Goal: Use online tool/utility: Utilize a website feature to perform a specific function

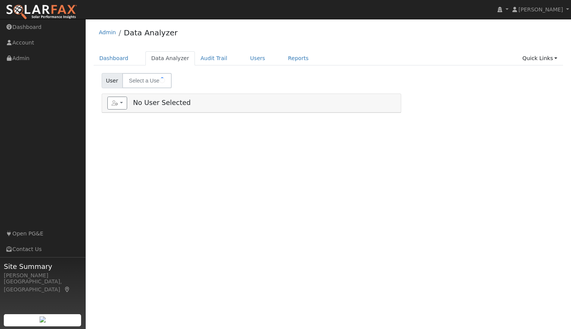
click at [159, 81] on span at bounding box center [162, 80] width 19 height 14
click at [163, 80] on span at bounding box center [162, 80] width 19 height 14
type input "Kyle Terrill"
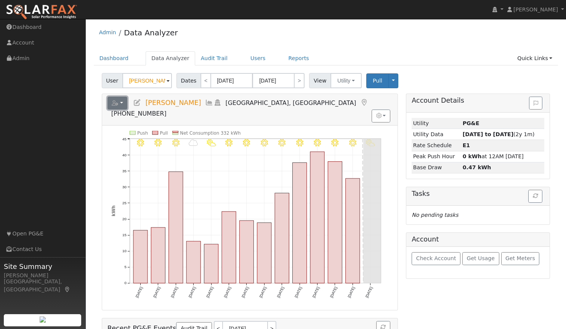
click at [120, 102] on button "button" at bounding box center [117, 103] width 20 height 13
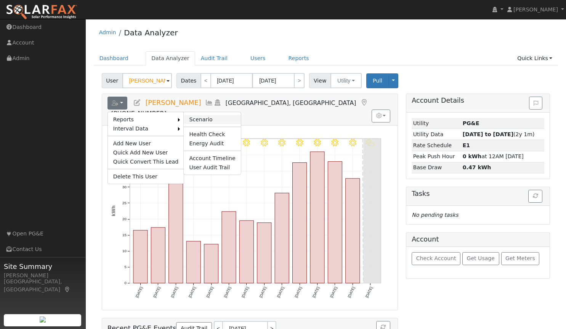
click at [198, 116] on link "Scenario" at bounding box center [212, 119] width 57 height 9
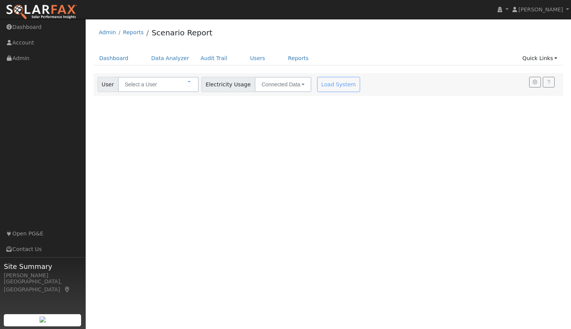
type input "Kyle Terrill"
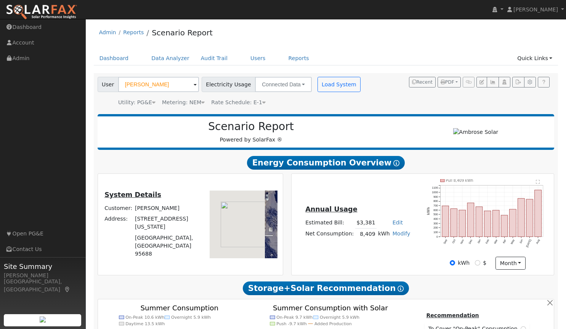
type input "6338"
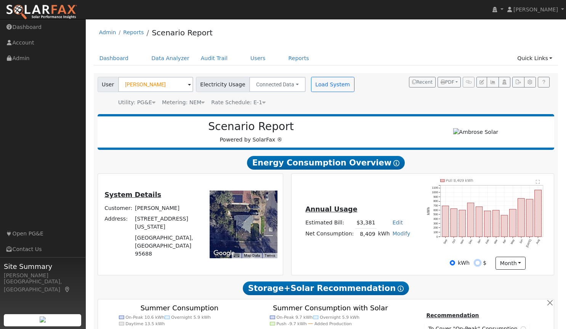
click at [476, 263] on input "$" at bounding box center [477, 262] width 5 height 5
radio input "true"
click at [453, 262] on input "kWh" at bounding box center [451, 262] width 5 height 5
radio input "true"
radio input "false"
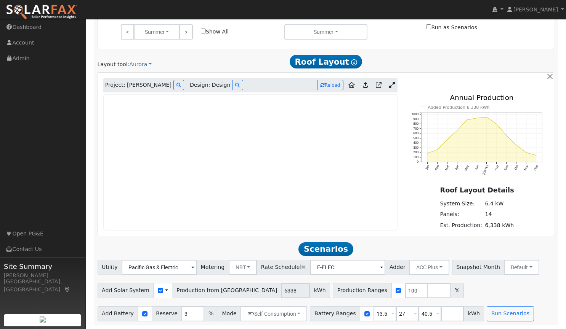
scroll to position [373, 0]
click at [391, 86] on icon at bounding box center [392, 85] width 6 height 6
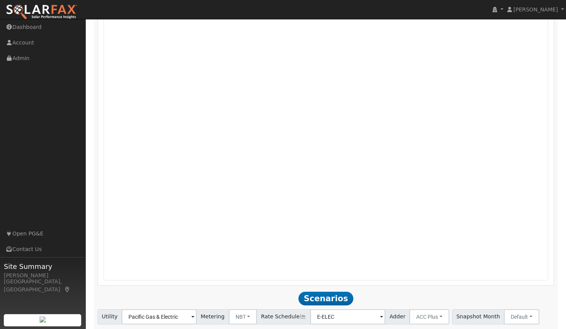
scroll to position [494, 0]
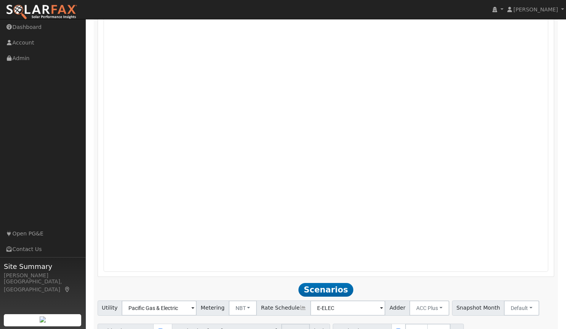
click at [402, 277] on div "Project: Kyle Terrill Design: Design Reload Added Production 6,338 kWh Jan Feb …" at bounding box center [325, 113] width 457 height 327
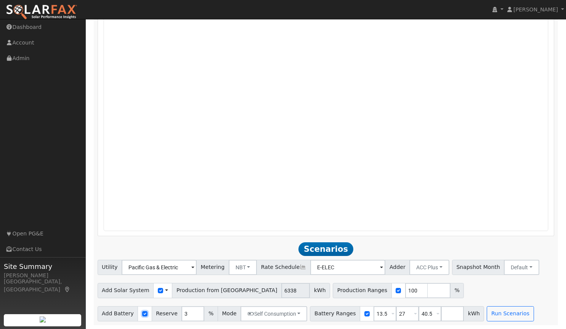
click at [142, 315] on input "checkbox" at bounding box center [144, 314] width 5 height 5
checkbox input "false"
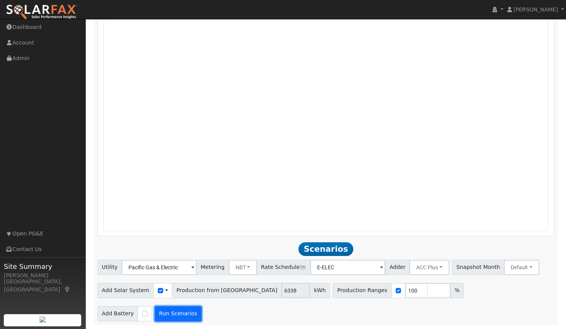
click at [183, 314] on button "Run Scenarios" at bounding box center [178, 314] width 47 height 15
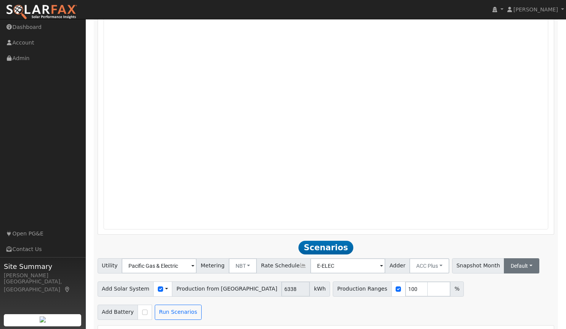
type input "4.2"
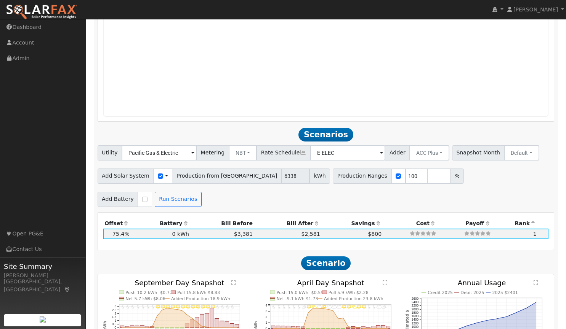
scroll to position [649, 0]
click at [142, 200] on input "checkbox" at bounding box center [144, 199] width 5 height 5
checkbox input "true"
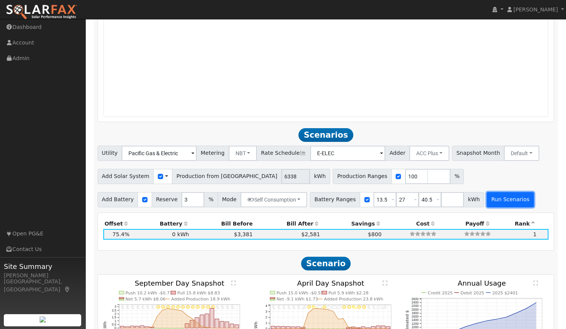
click at [489, 201] on button "Run Scenarios" at bounding box center [509, 199] width 47 height 15
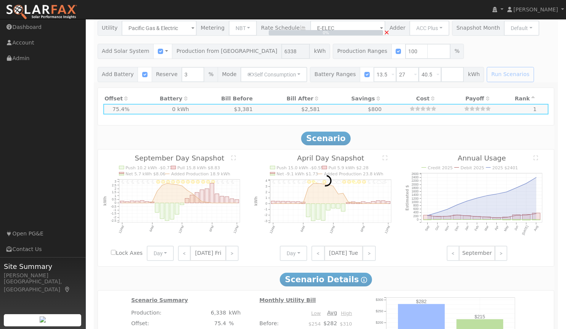
scroll to position [704, 0]
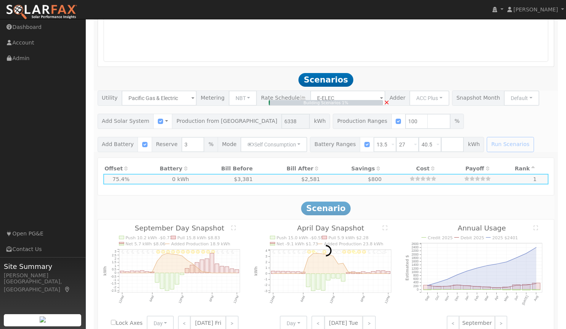
click at [386, 104] on span "×" at bounding box center [387, 102] width 6 height 8
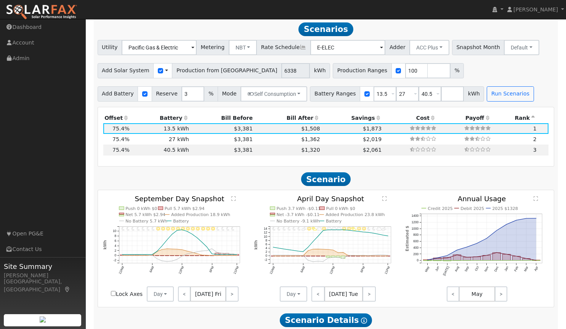
click at [369, 145] on td "$2,019" at bounding box center [351, 139] width 61 height 11
type input "$14,157"
type input "$32,400"
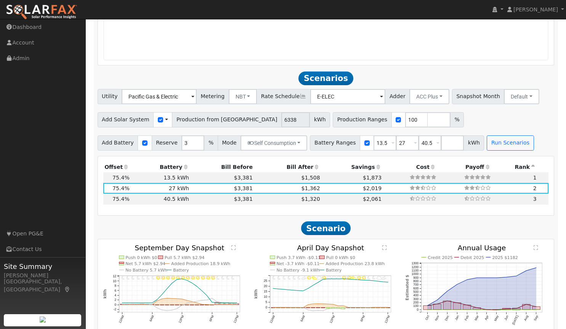
scroll to position [726, 0]
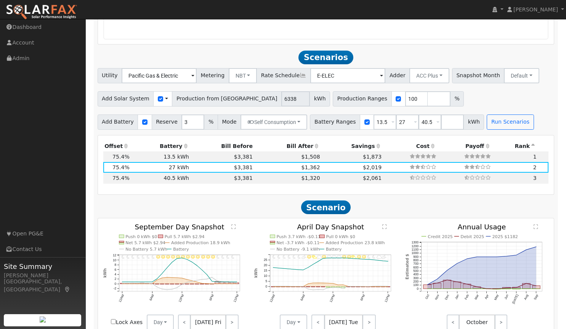
click at [179, 145] on th "Battery" at bounding box center [160, 146] width 59 height 11
click at [170, 156] on td "13.5 kWh" at bounding box center [160, 157] width 59 height 11
type input "$9,297"
type input "$16,200"
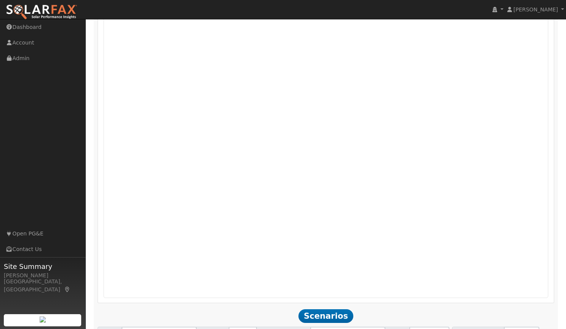
scroll to position [449, 0]
